Goal: Navigation & Orientation: Understand site structure

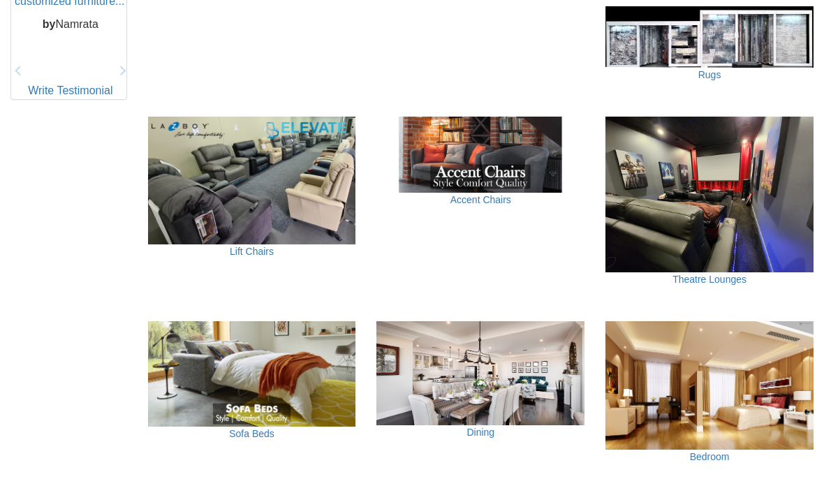
scroll to position [772, 0]
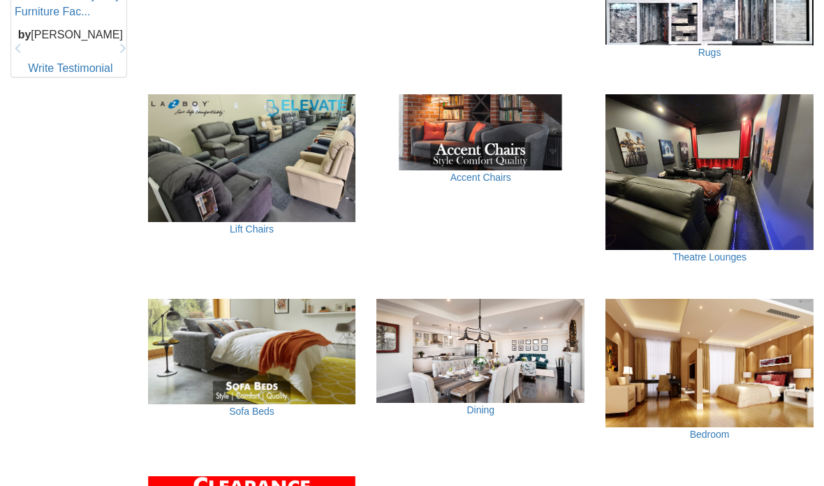
click at [200, 183] on img at bounding box center [252, 158] width 208 height 129
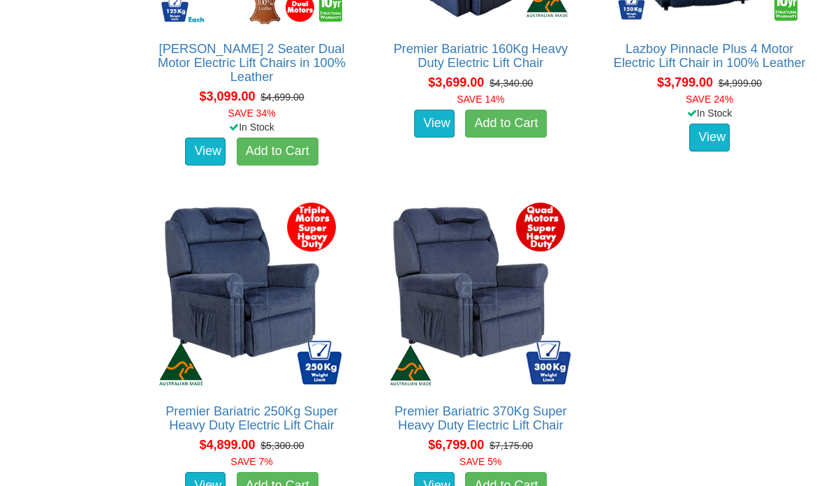
scroll to position [3249, 0]
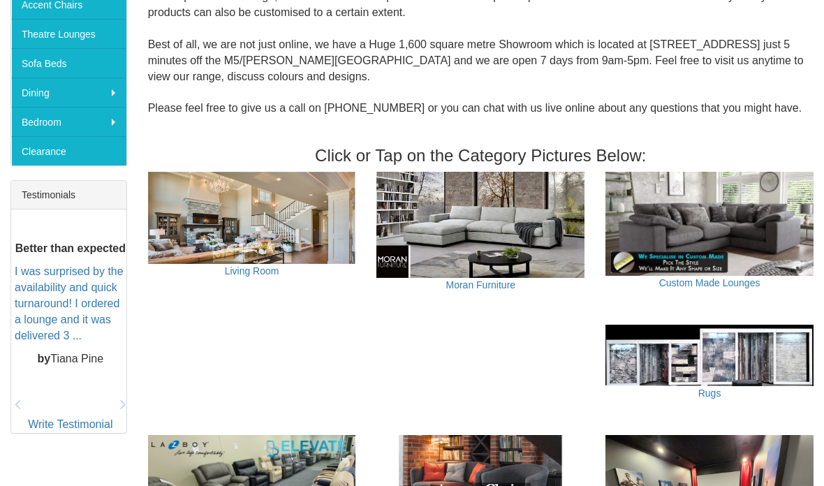
scroll to position [407, 0]
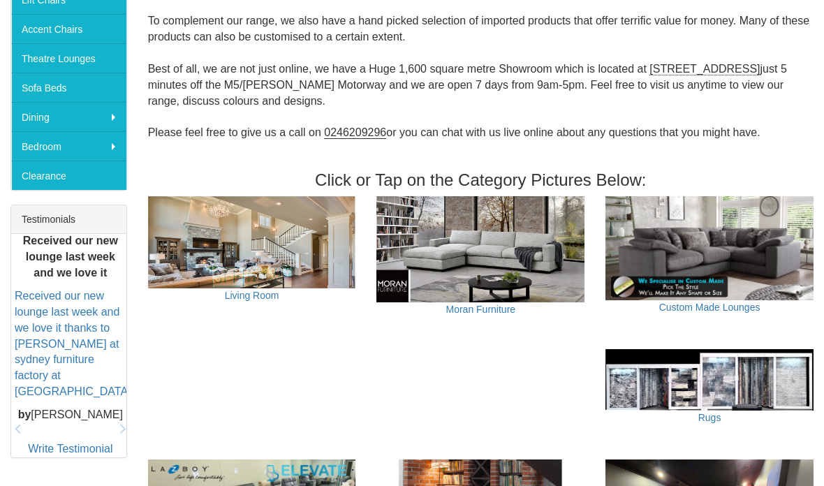
click at [437, 240] on img at bounding box center [480, 248] width 208 height 105
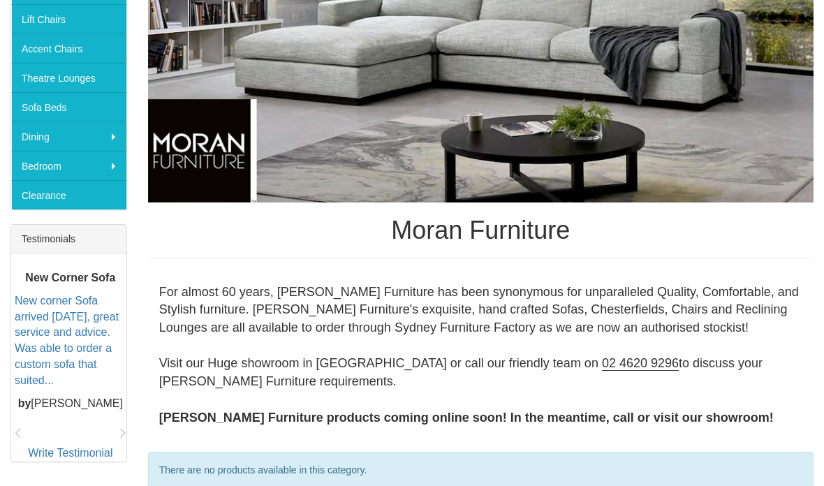
scroll to position [404, 0]
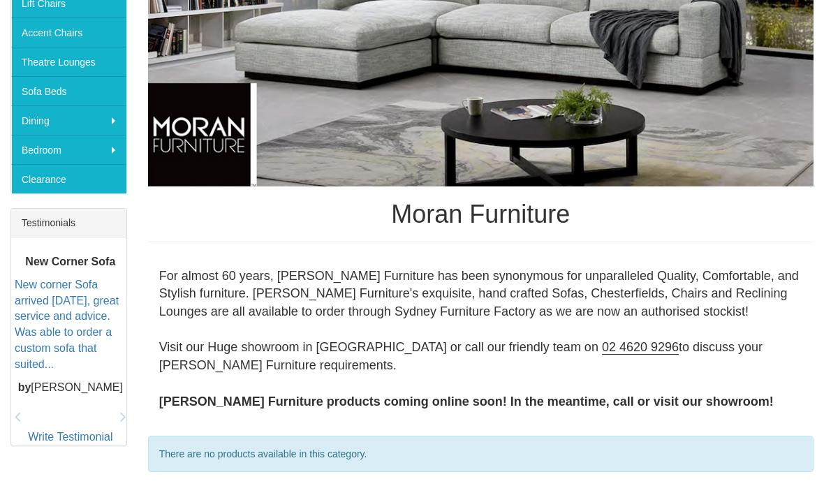
click at [32, 38] on link "Accent Chairs" at bounding box center [68, 31] width 115 height 29
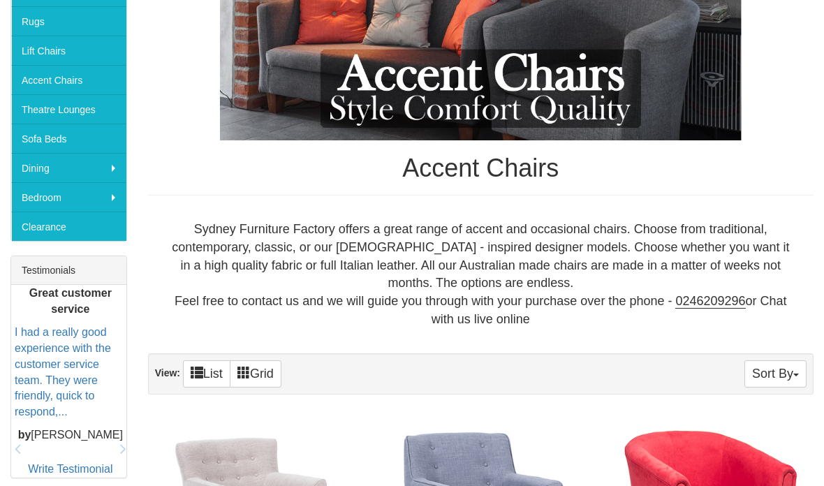
scroll to position [356, 0]
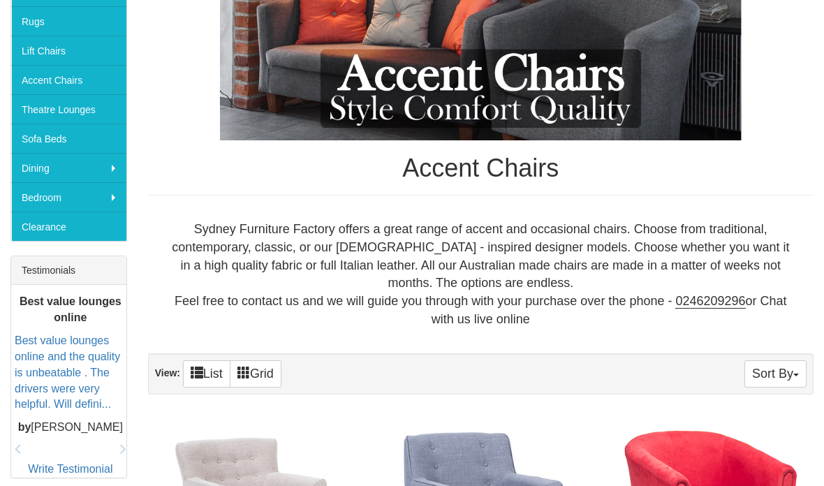
click at [41, 117] on link "Theatre Lounges" at bounding box center [68, 108] width 115 height 29
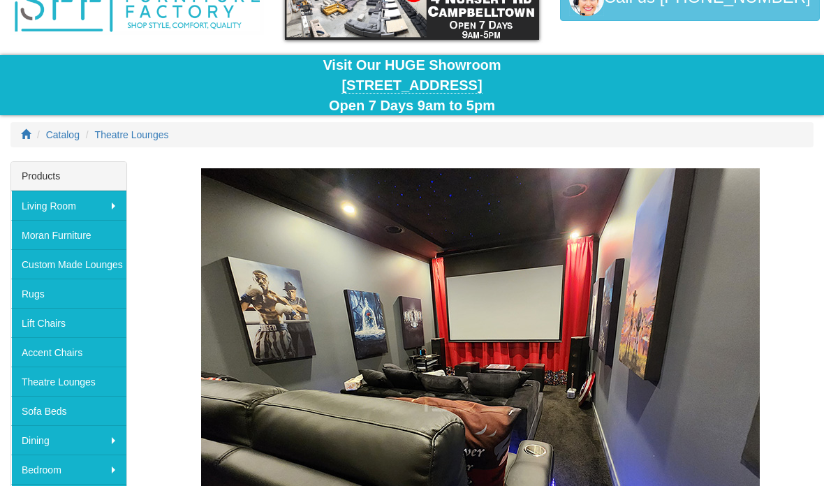
scroll to position [83, 0]
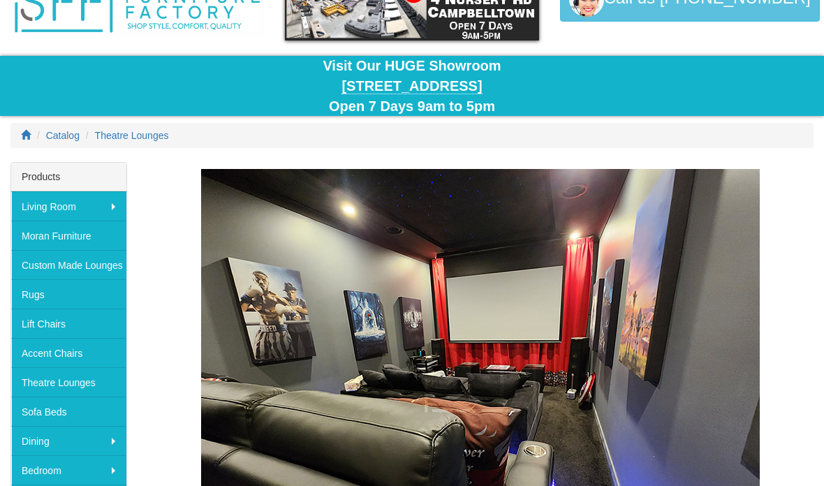
click at [39, 235] on link "Moran Furniture" at bounding box center [68, 235] width 115 height 29
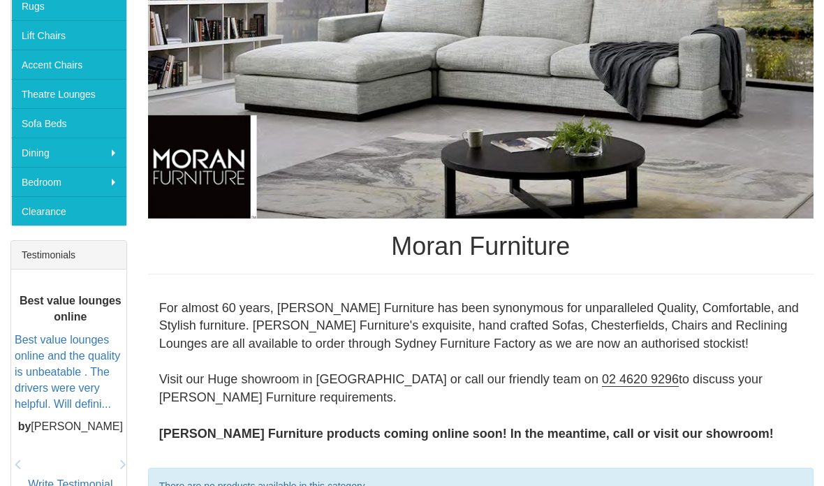
scroll to position [321, 0]
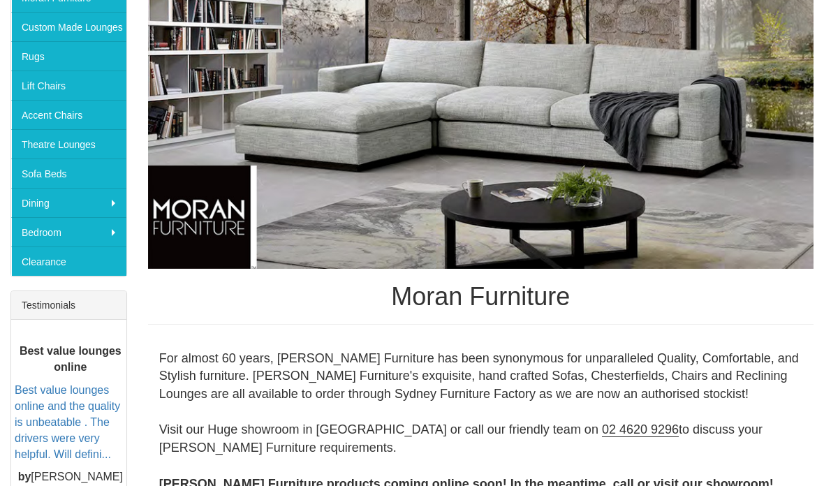
click at [214, 253] on img at bounding box center [481, 100] width 666 height 338
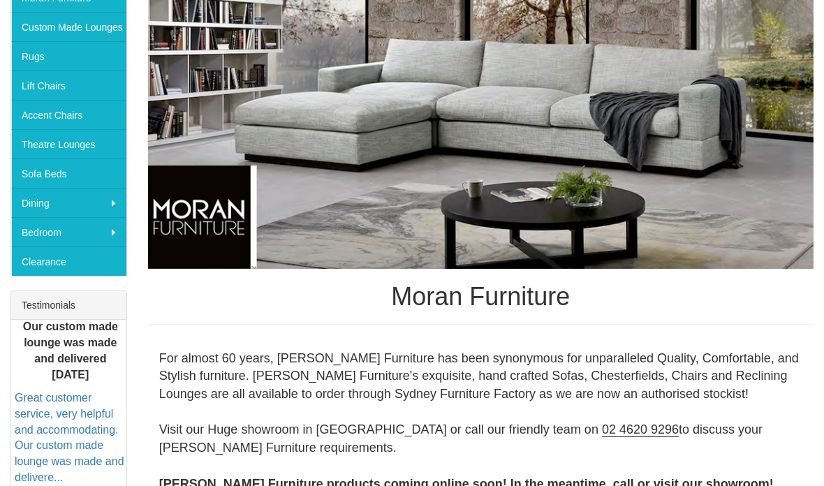
click at [337, 257] on img at bounding box center [481, 100] width 666 height 338
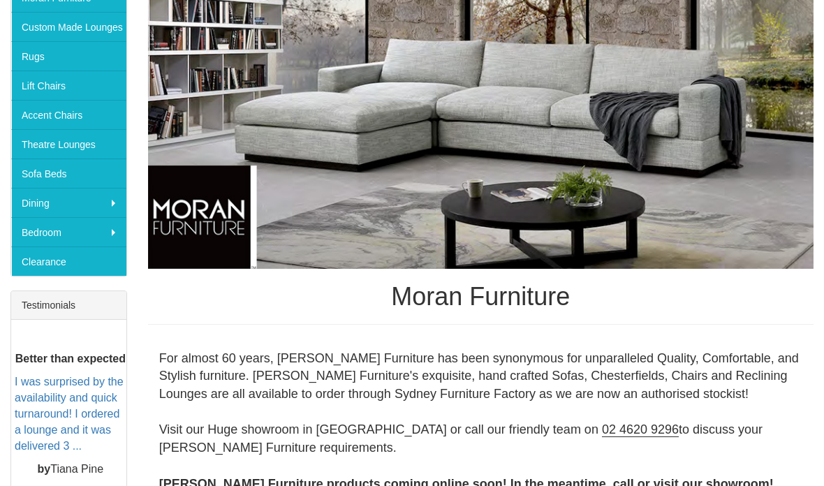
click at [47, 177] on link "Sofa Beds" at bounding box center [68, 173] width 115 height 29
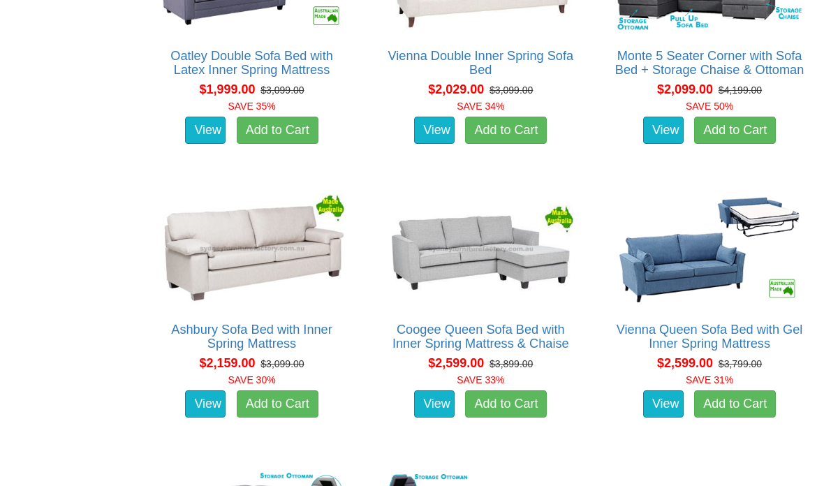
scroll to position [1537, 0]
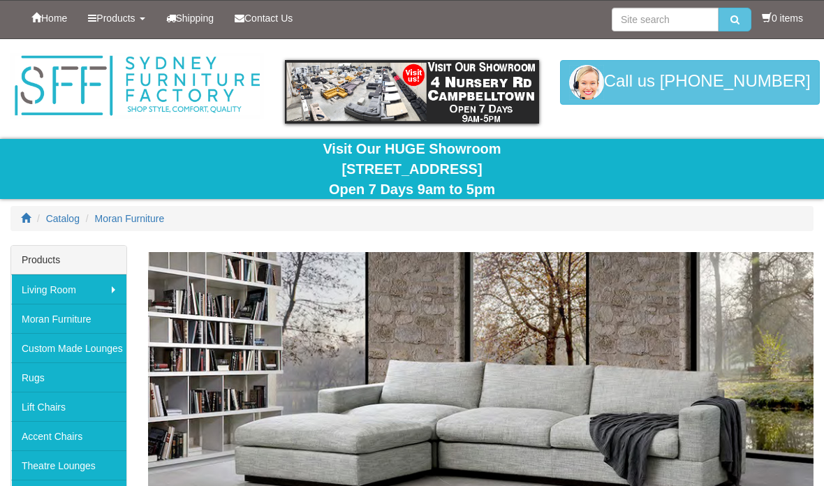
scroll to position [321, 0]
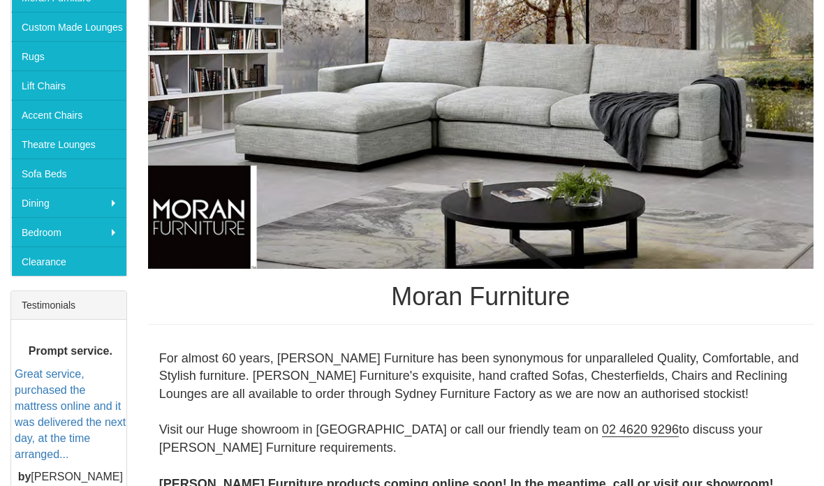
click at [50, 29] on link "Custom Made Lounges" at bounding box center [68, 26] width 115 height 29
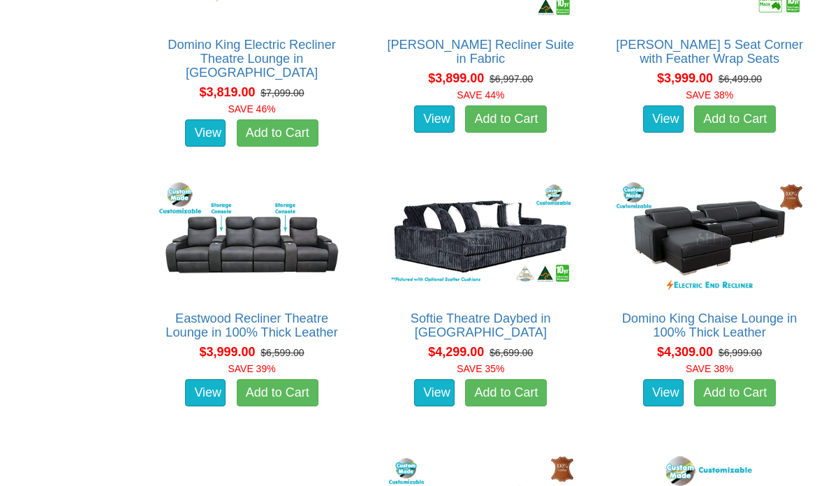
scroll to position [4761, 0]
